Goal: Check status: Check status

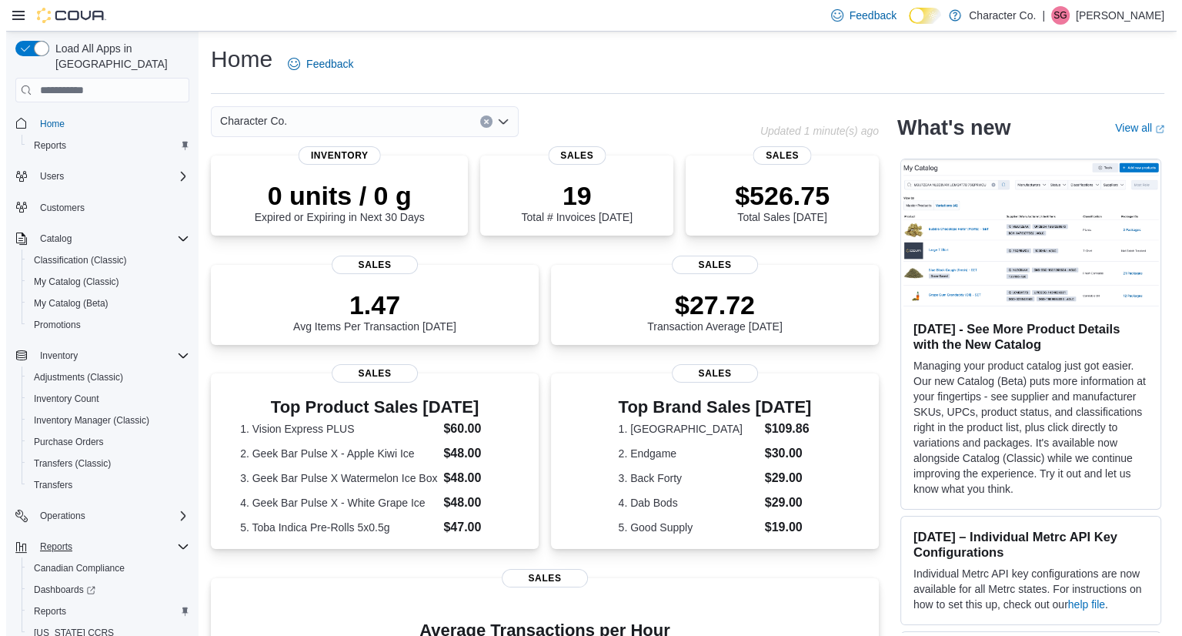
scroll to position [43, 0]
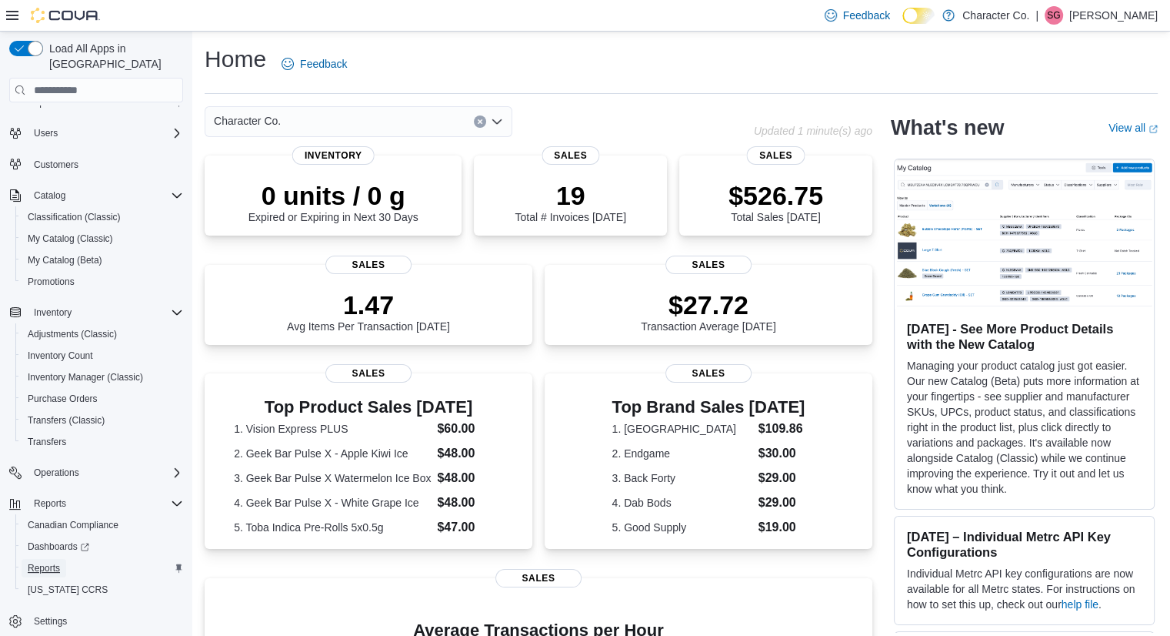
click at [40, 562] on span "Reports" at bounding box center [44, 568] width 32 height 12
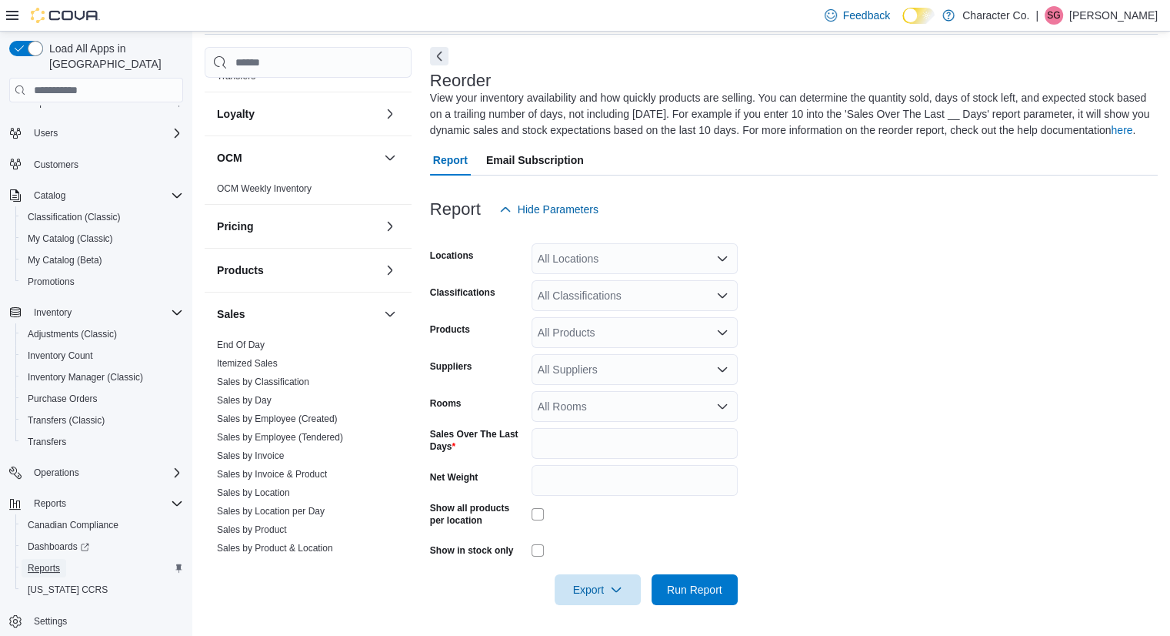
scroll to position [723, 0]
click at [259, 342] on link "End Of Day" at bounding box center [241, 344] width 48 height 11
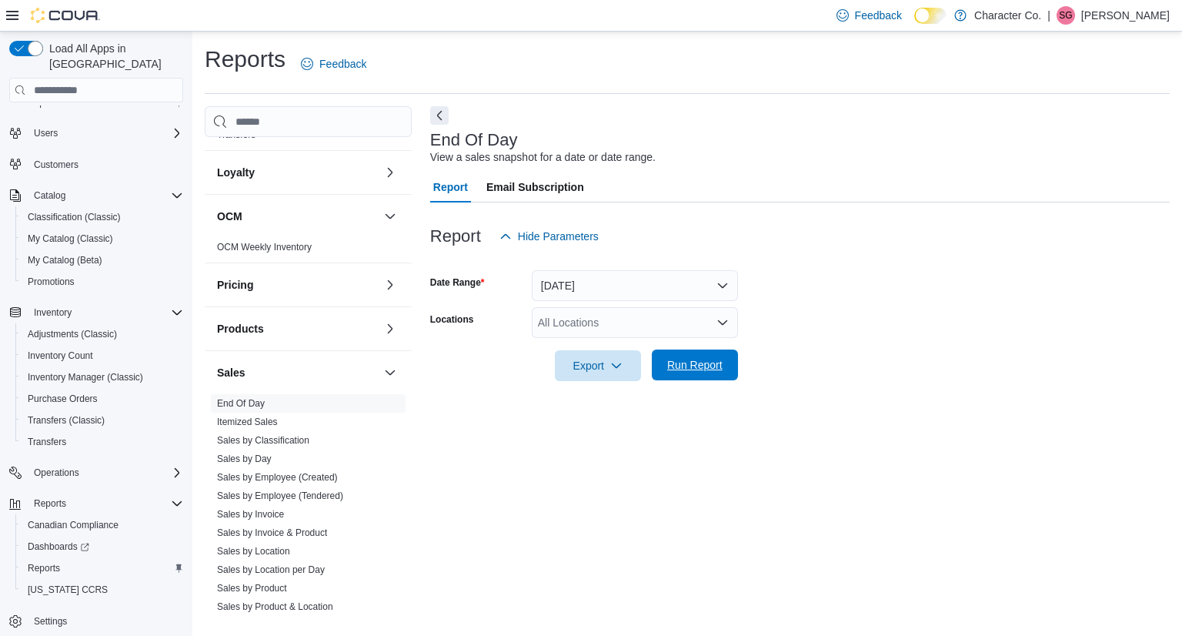
click at [667, 367] on span "Run Report" at bounding box center [694, 364] width 55 height 15
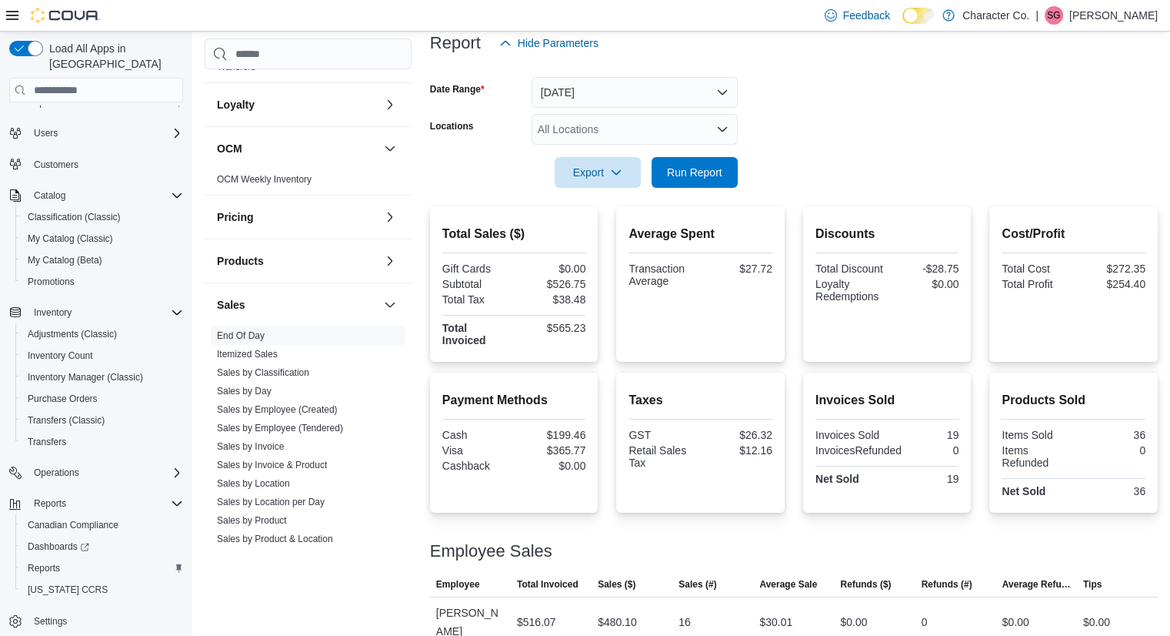
scroll to position [194, 0]
click at [773, 125] on form "Date Range [DATE] Locations All Locations Export Run Report" at bounding box center [794, 122] width 728 height 129
